Goal: Check status: Check status

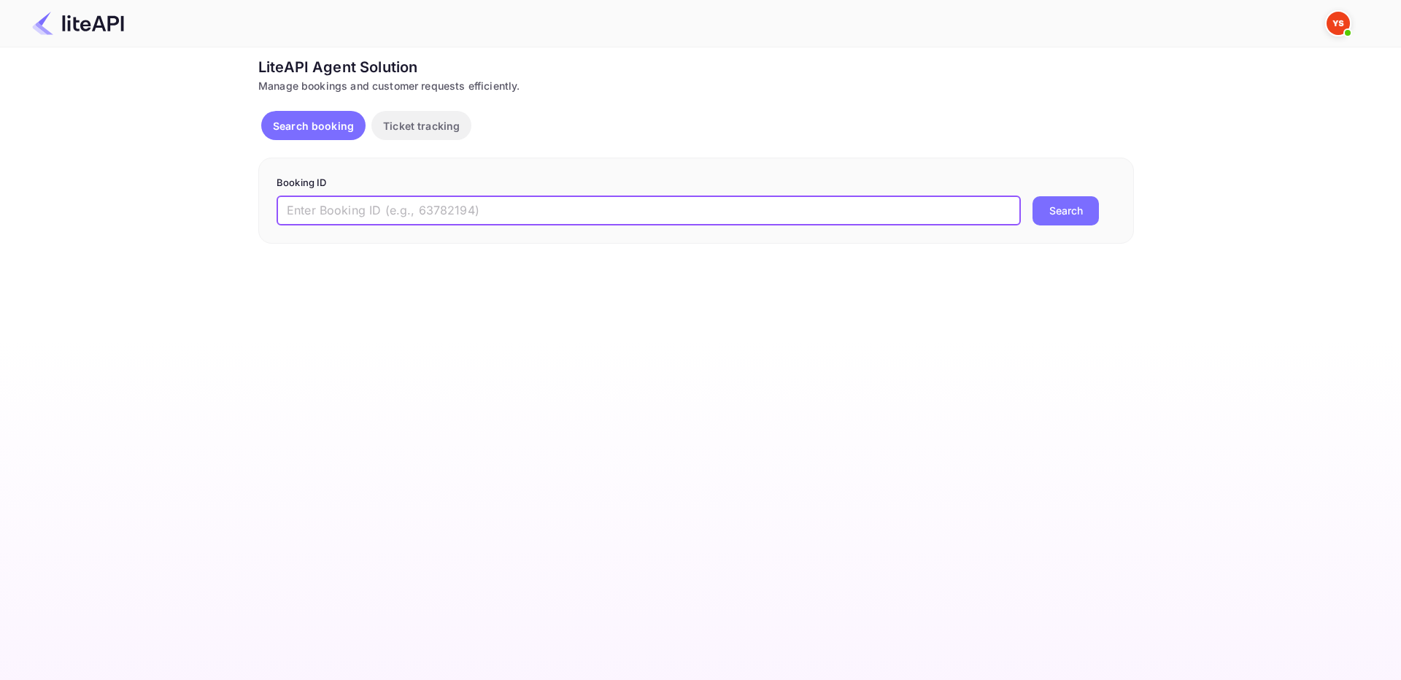
click at [499, 209] on input "text" at bounding box center [649, 210] width 745 height 29
paste input "9147464"
type input "9147464"
click at [1053, 210] on button "Search" at bounding box center [1066, 210] width 66 height 29
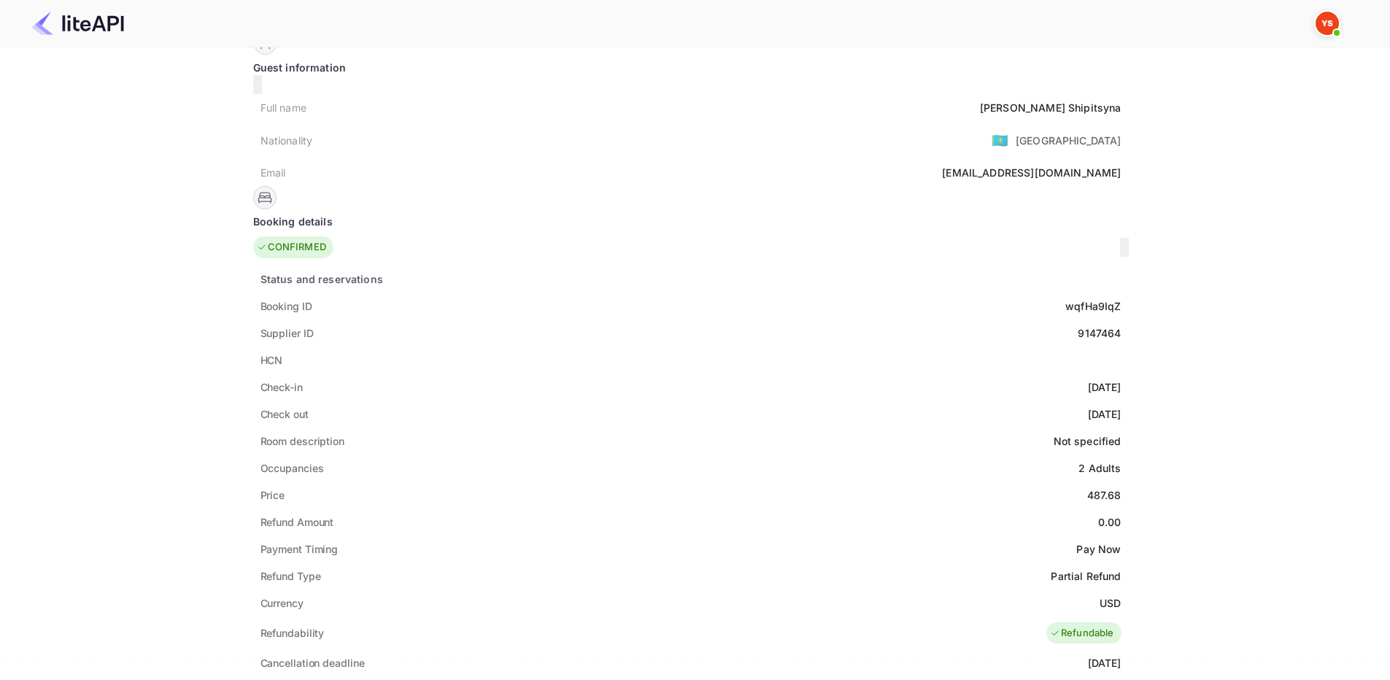
scroll to position [73, 0]
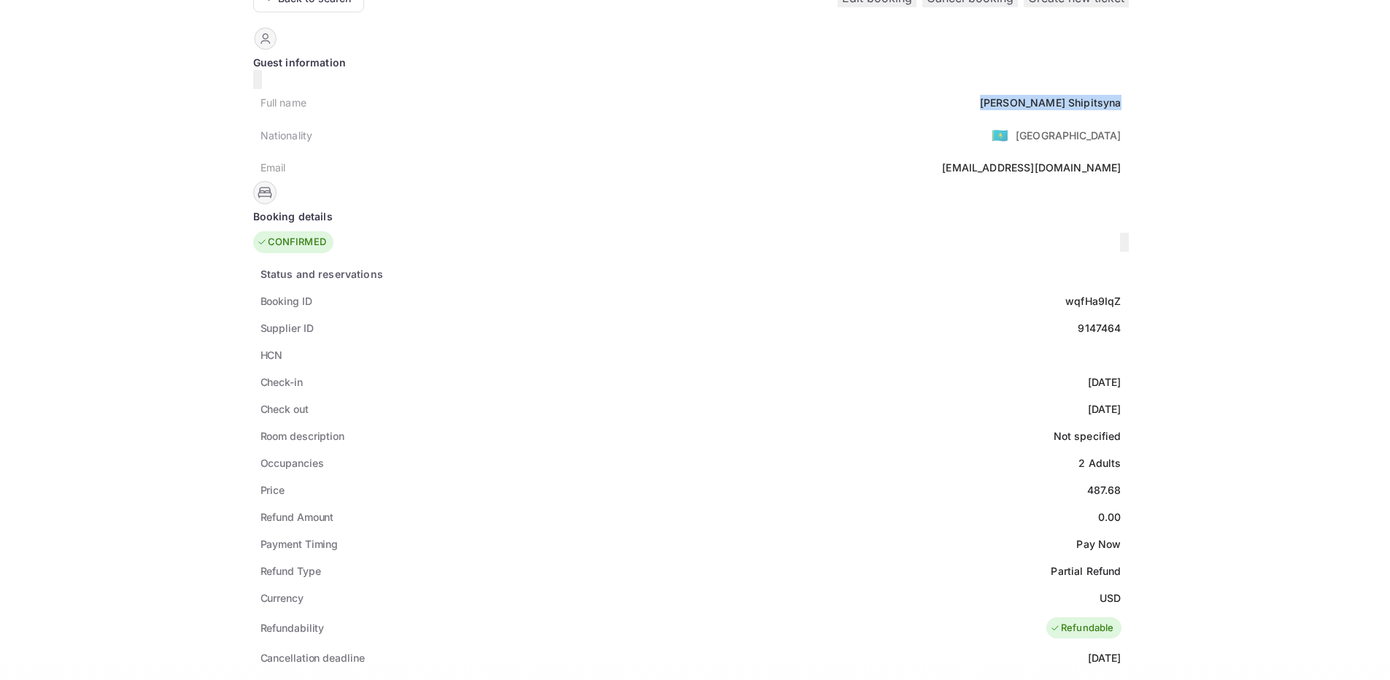
drag, startPoint x: 596, startPoint y: 97, endPoint x: 680, endPoint y: 95, distance: 83.2
click at [680, 95] on div "Full name [PERSON_NAME] Nationality 🇰🇿 [DEMOGRAPHIC_DATA] Email [EMAIL_ADDRESS]…" at bounding box center [691, 135] width 876 height 92
copy div "[PERSON_NAME]"
drag, startPoint x: 634, startPoint y: 470, endPoint x: 676, endPoint y: 472, distance: 41.6
click at [676, 477] on div "Price 487.68" at bounding box center [691, 490] width 876 height 27
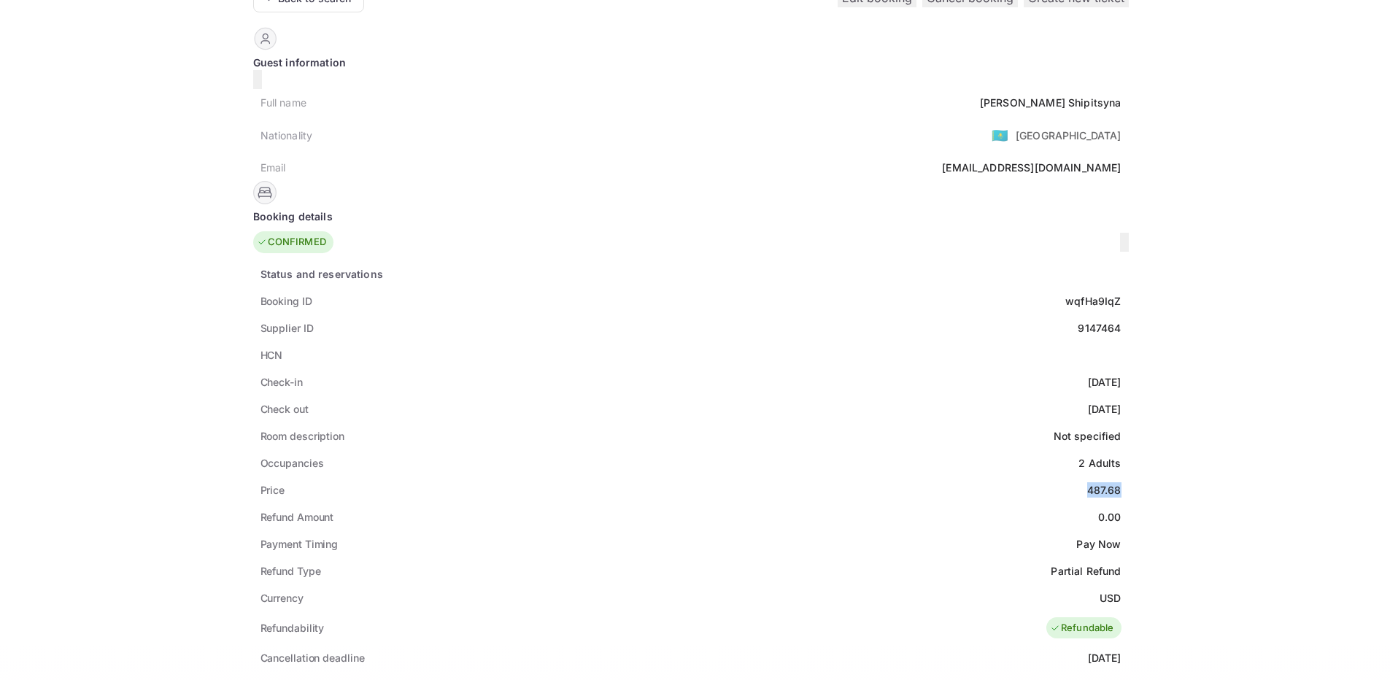
copy div "487.68"
click at [576, 104] on div "Full name [PERSON_NAME]" at bounding box center [691, 102] width 876 height 27
drag, startPoint x: 626, startPoint y: 316, endPoint x: 678, endPoint y: 314, distance: 51.9
click at [678, 315] on div "Supplier ID 9147464" at bounding box center [691, 328] width 876 height 27
copy div "9147464"
